Goal: Task Accomplishment & Management: Complete application form

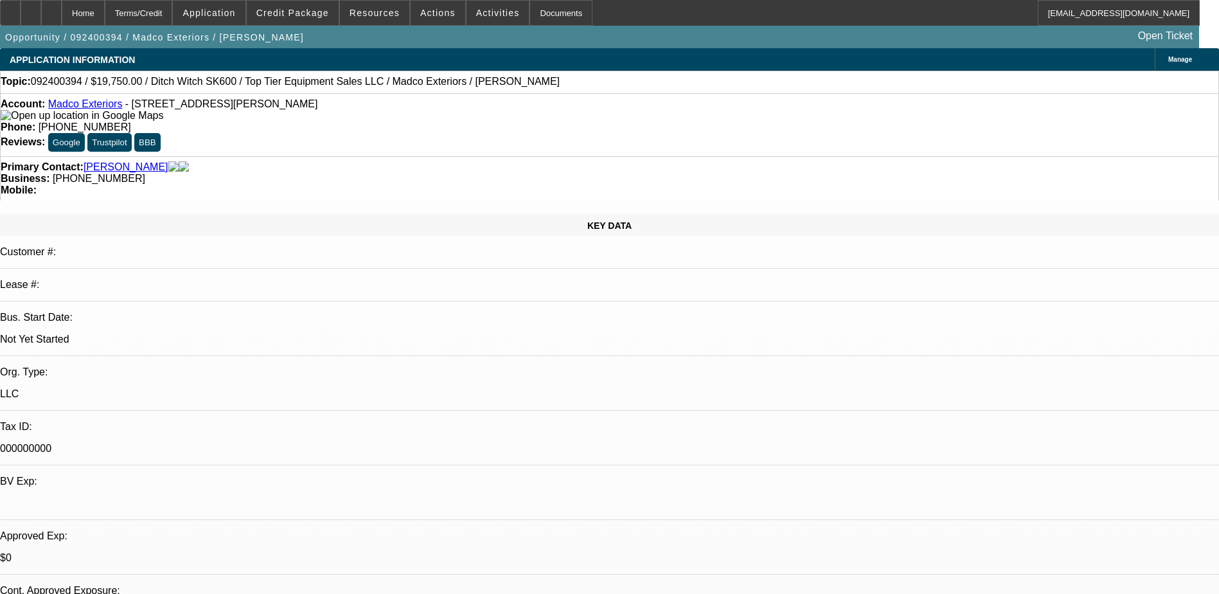
select select "0"
select select "0.1"
select select "4"
select select "0.15"
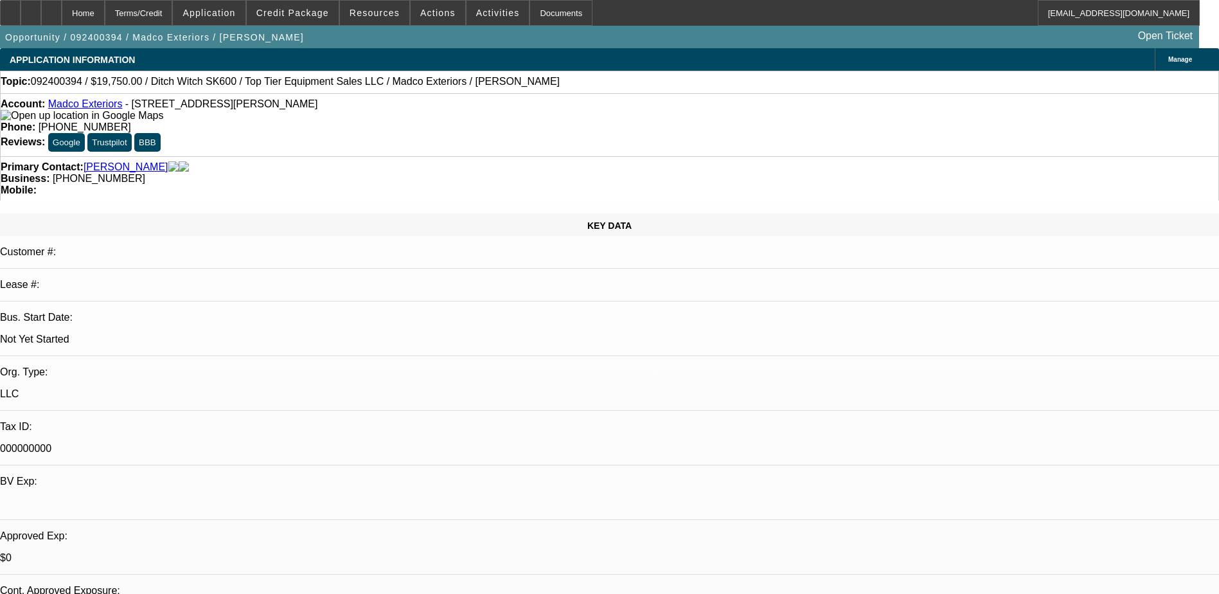
select select "2"
select select "0.1"
select select "4"
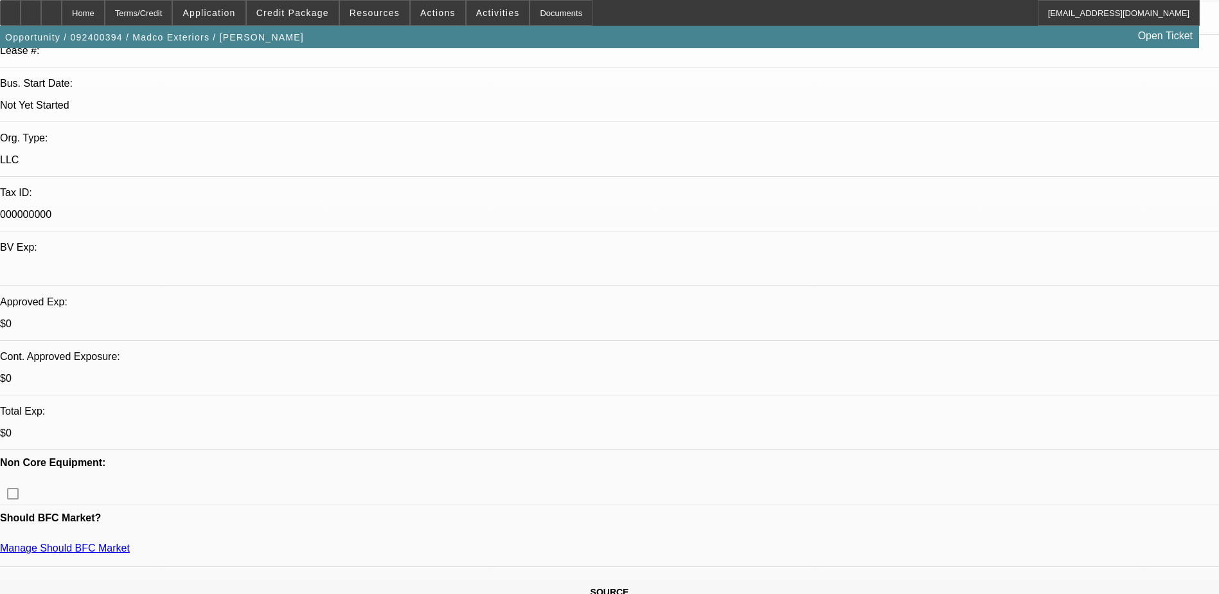
scroll to position [129, 0]
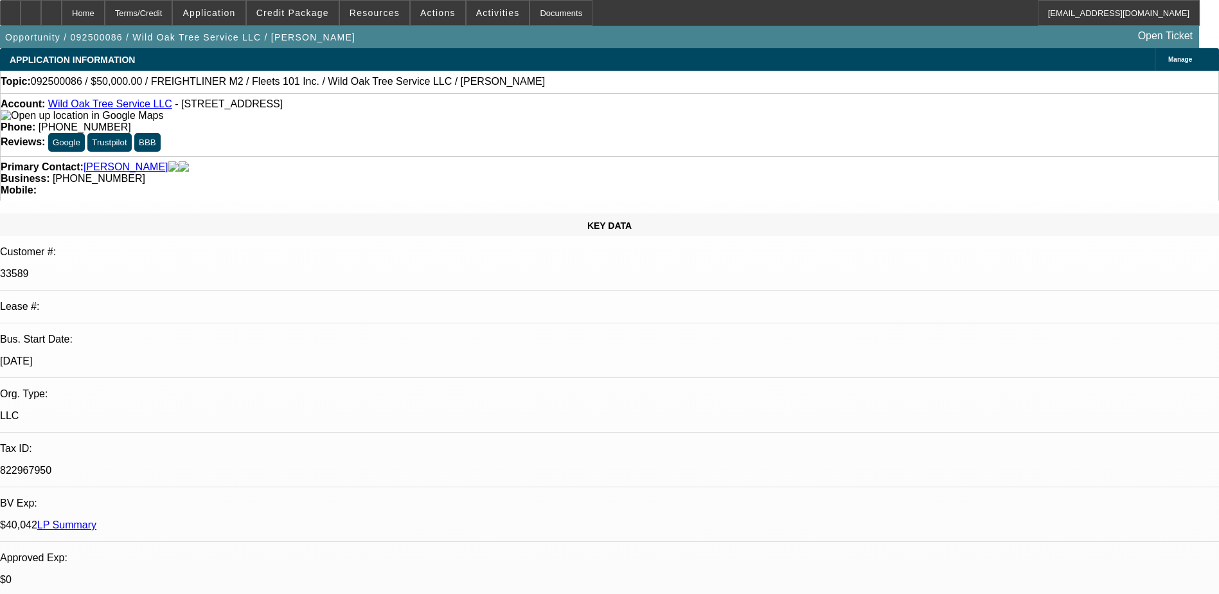
select select "0"
select select "2"
select select "0"
select select "2"
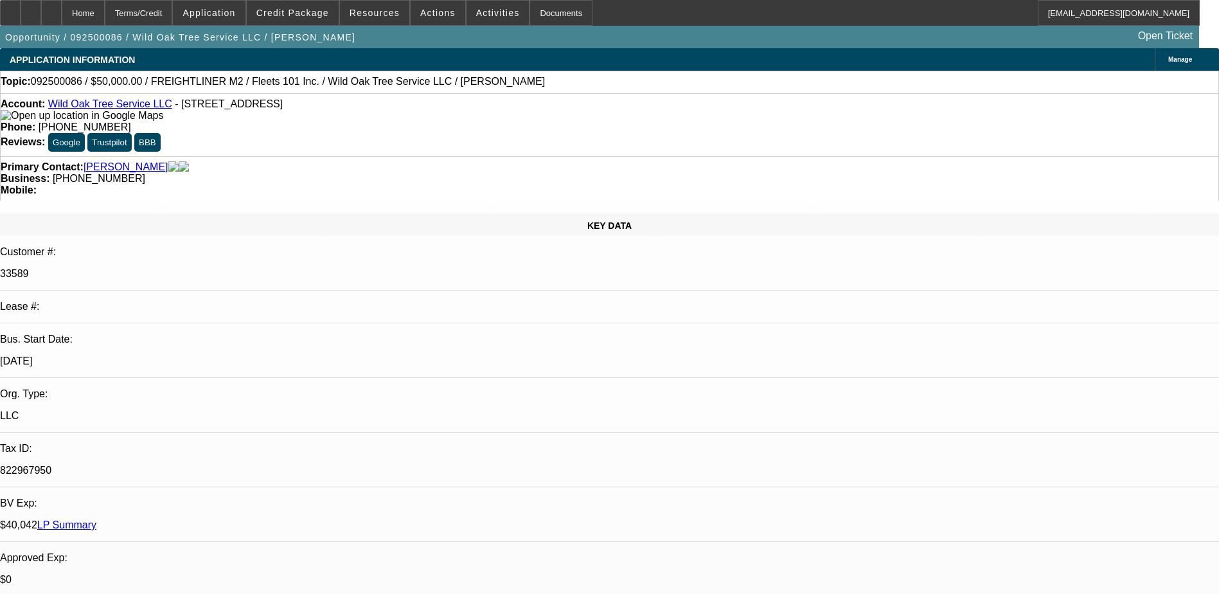
select select "0"
select select "2"
select select "0"
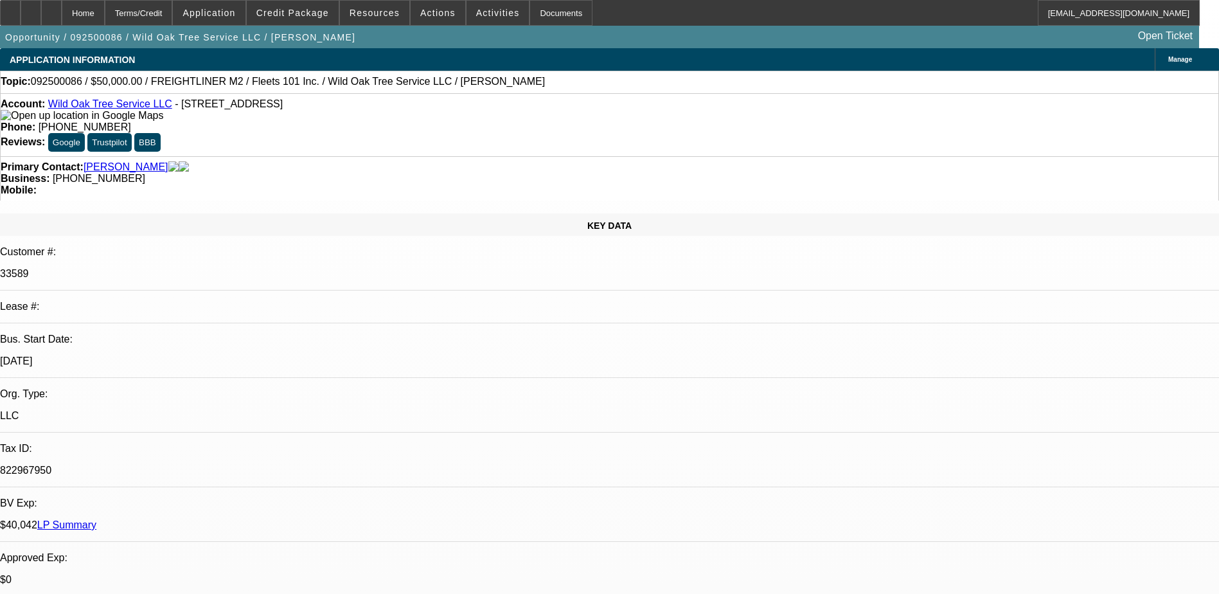
select select "2"
select select "0.1"
select select "1"
select select "2"
select select "6"
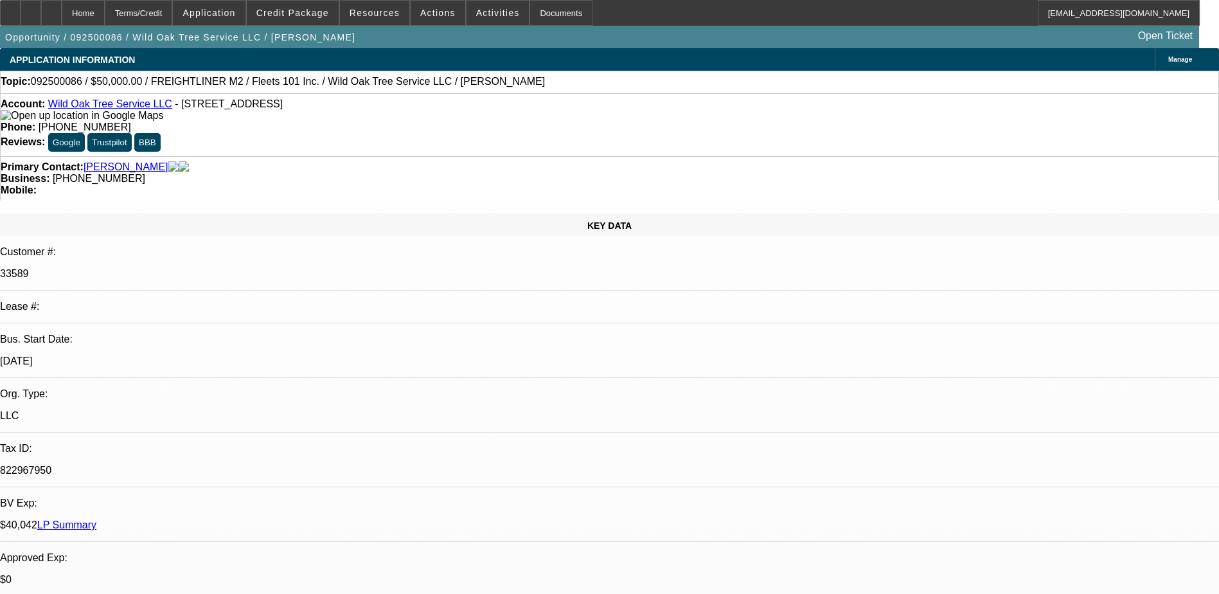
select select "1"
select select "2"
select select "6"
select select "1"
select select "2"
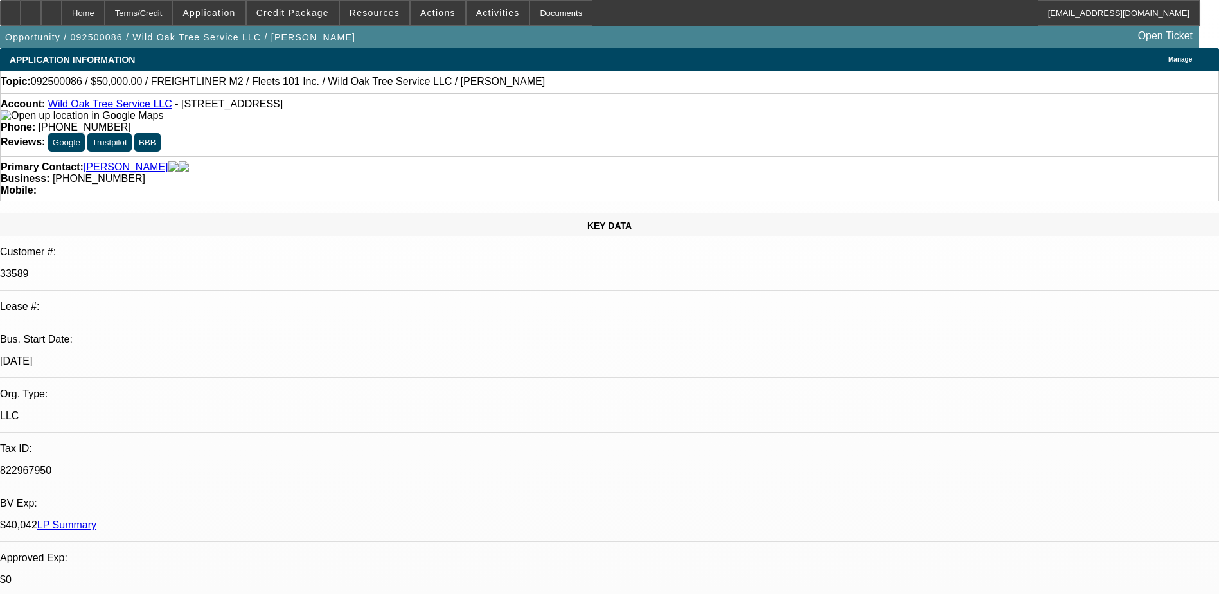
select select "6"
select select "1"
select select "2"
select select "4"
